Goal: Find specific page/section: Find specific page/section

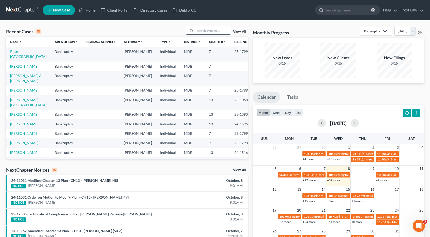
click at [205, 32] on input "search" at bounding box center [213, 30] width 36 height 7
type input "weinstein"
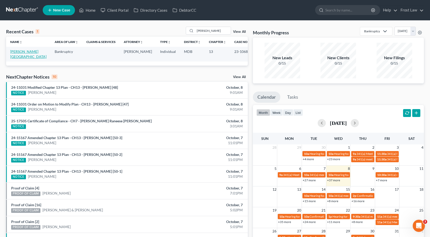
click at [39, 52] on link "[PERSON_NAME][GEOGRAPHIC_DATA]" at bounding box center [28, 53] width 36 height 9
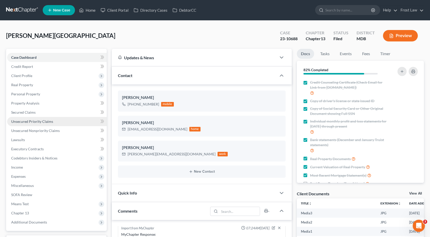
scroll to position [3687, 0]
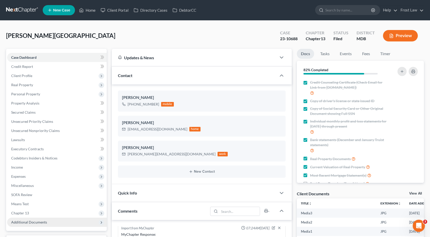
click at [41, 220] on span "Additional Documents" at bounding box center [29, 222] width 36 height 4
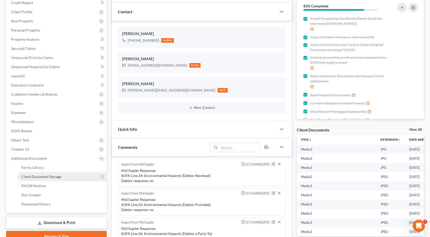
scroll to position [76, 0]
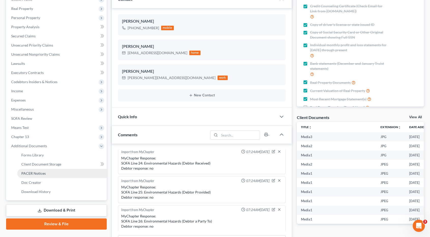
click at [47, 176] on link "PACER Notices" at bounding box center [61, 173] width 89 height 9
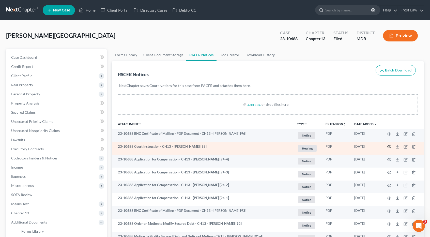
click at [391, 148] on icon "button" at bounding box center [389, 147] width 4 height 4
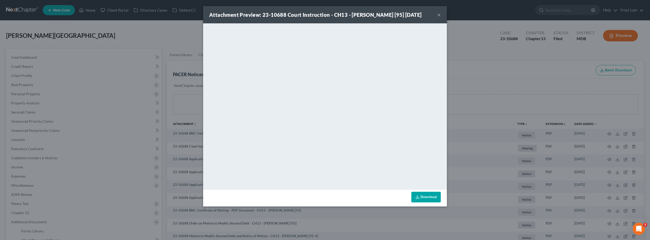
drag, startPoint x: 440, startPoint y: 17, endPoint x: 438, endPoint y: 20, distance: 3.3
click at [433, 17] on button "×" at bounding box center [440, 15] width 4 height 6
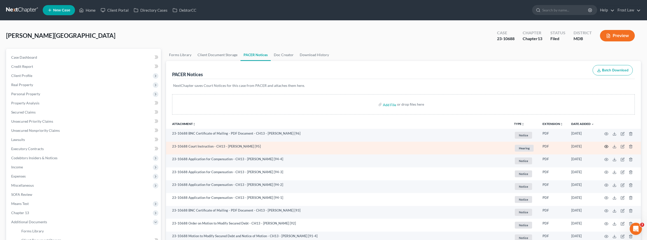
click at [433, 146] on icon "button" at bounding box center [606, 147] width 4 height 4
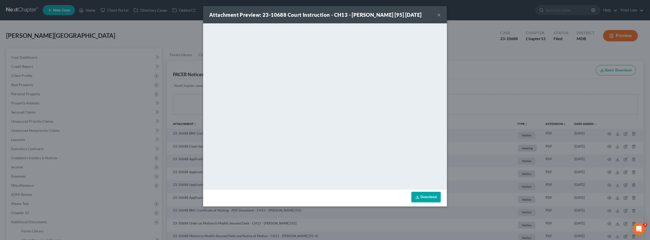
click at [433, 18] on button "×" at bounding box center [440, 15] width 4 height 6
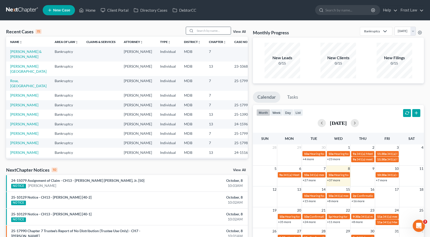
click at [203, 30] on input "search" at bounding box center [213, 30] width 36 height 7
type input "[PERSON_NAME]"
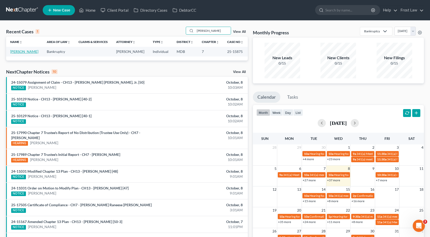
click at [36, 51] on link "[PERSON_NAME]" at bounding box center [24, 51] width 28 height 4
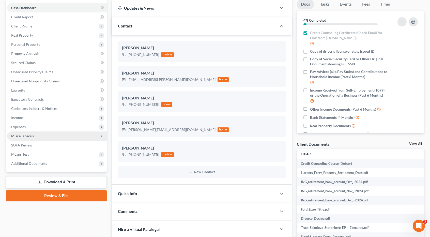
scroll to position [51, 0]
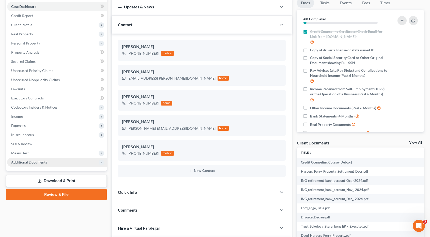
click at [39, 160] on span "Additional Documents" at bounding box center [29, 162] width 36 height 4
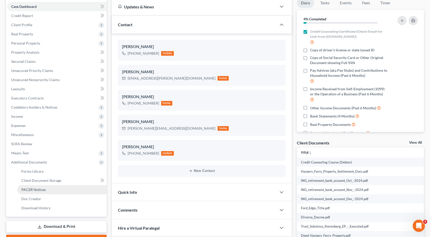
click at [41, 187] on span "PACER Notices" at bounding box center [33, 189] width 24 height 4
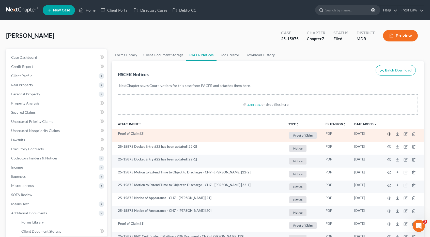
click at [389, 133] on circle "button" at bounding box center [389, 133] width 1 height 1
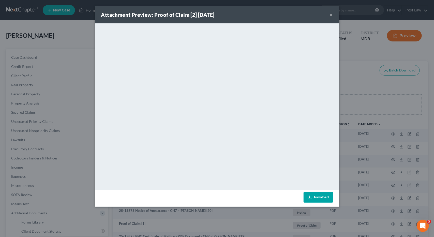
click at [308, 16] on div "Attachment Preview: Proof of Claim [2] [DATE] ×" at bounding box center [217, 14] width 244 height 17
click at [331, 14] on button "×" at bounding box center [331, 15] width 4 height 6
